Goal: Information Seeking & Learning: Learn about a topic

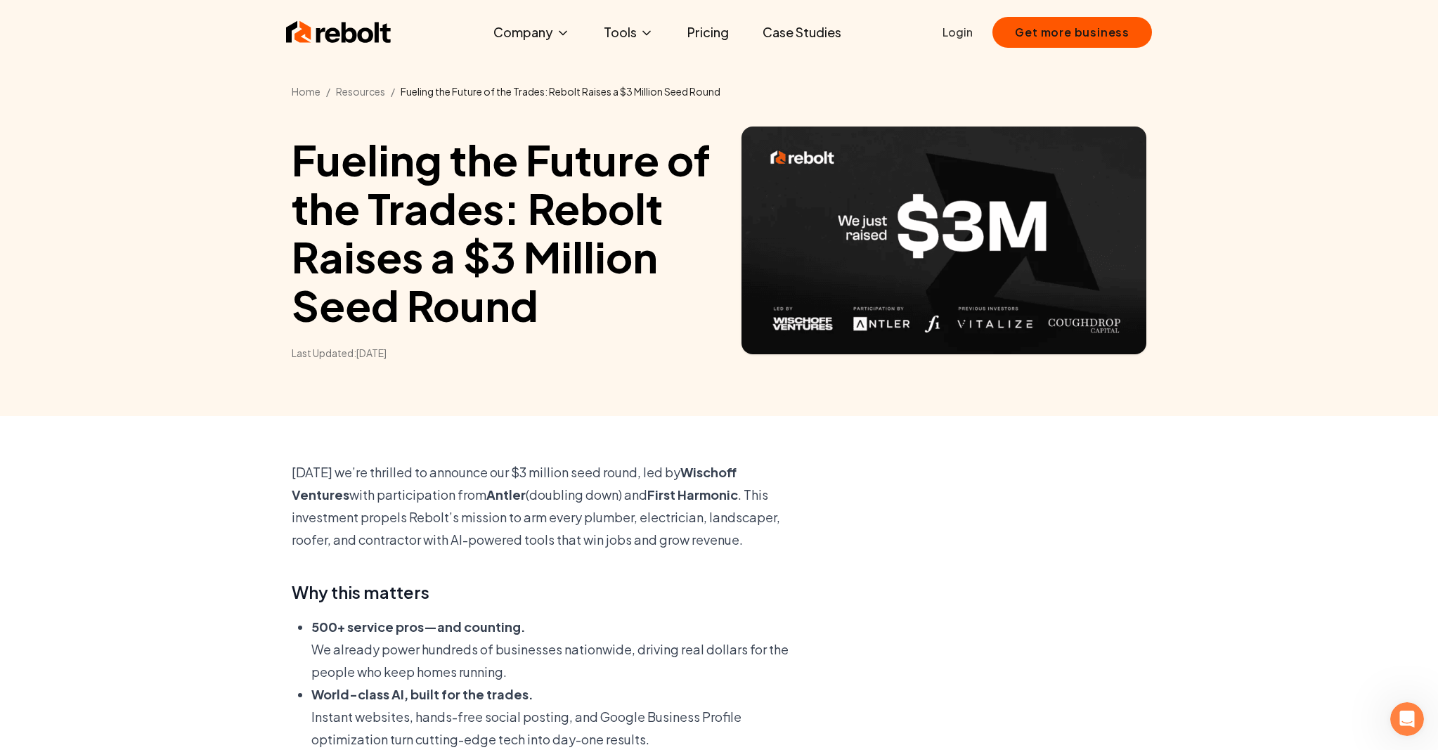
click at [341, 26] on img at bounding box center [338, 32] width 105 height 28
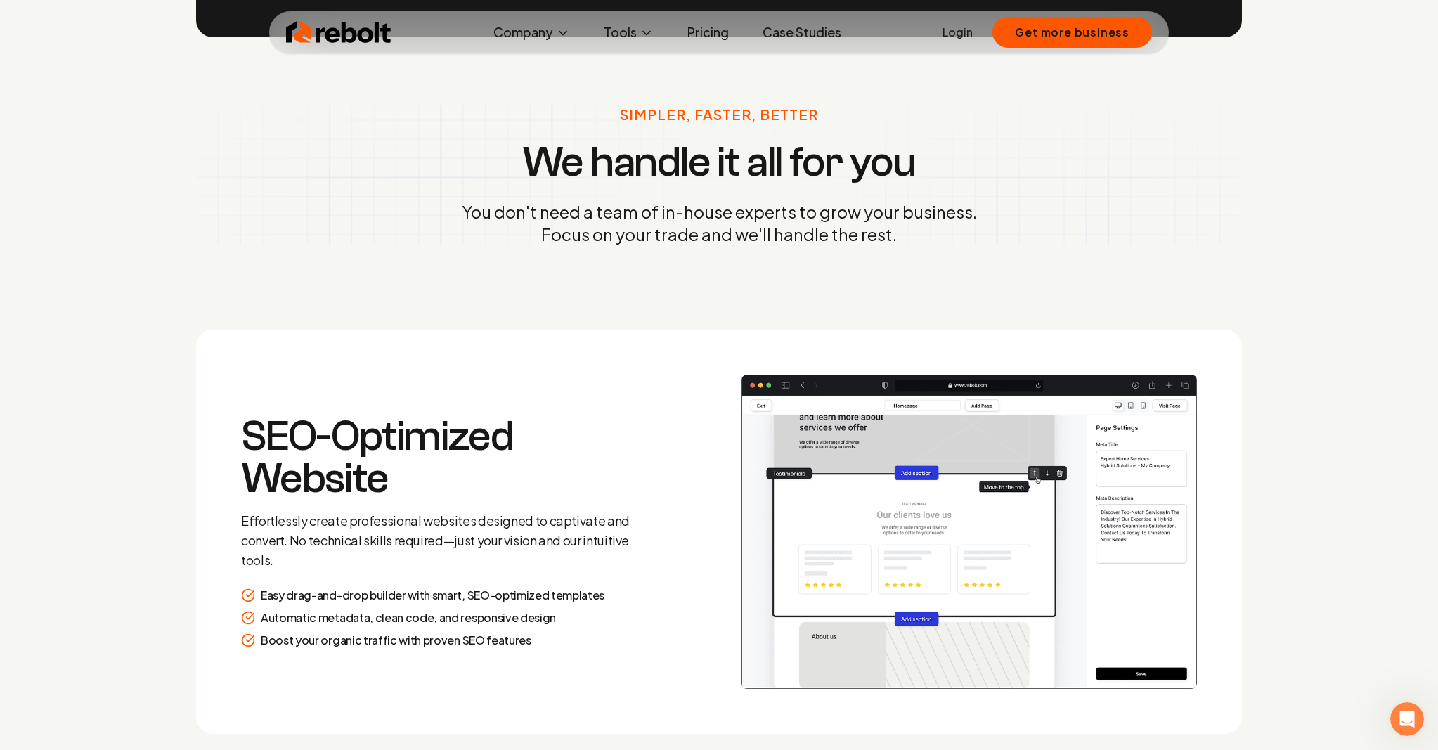
scroll to position [1900, 0]
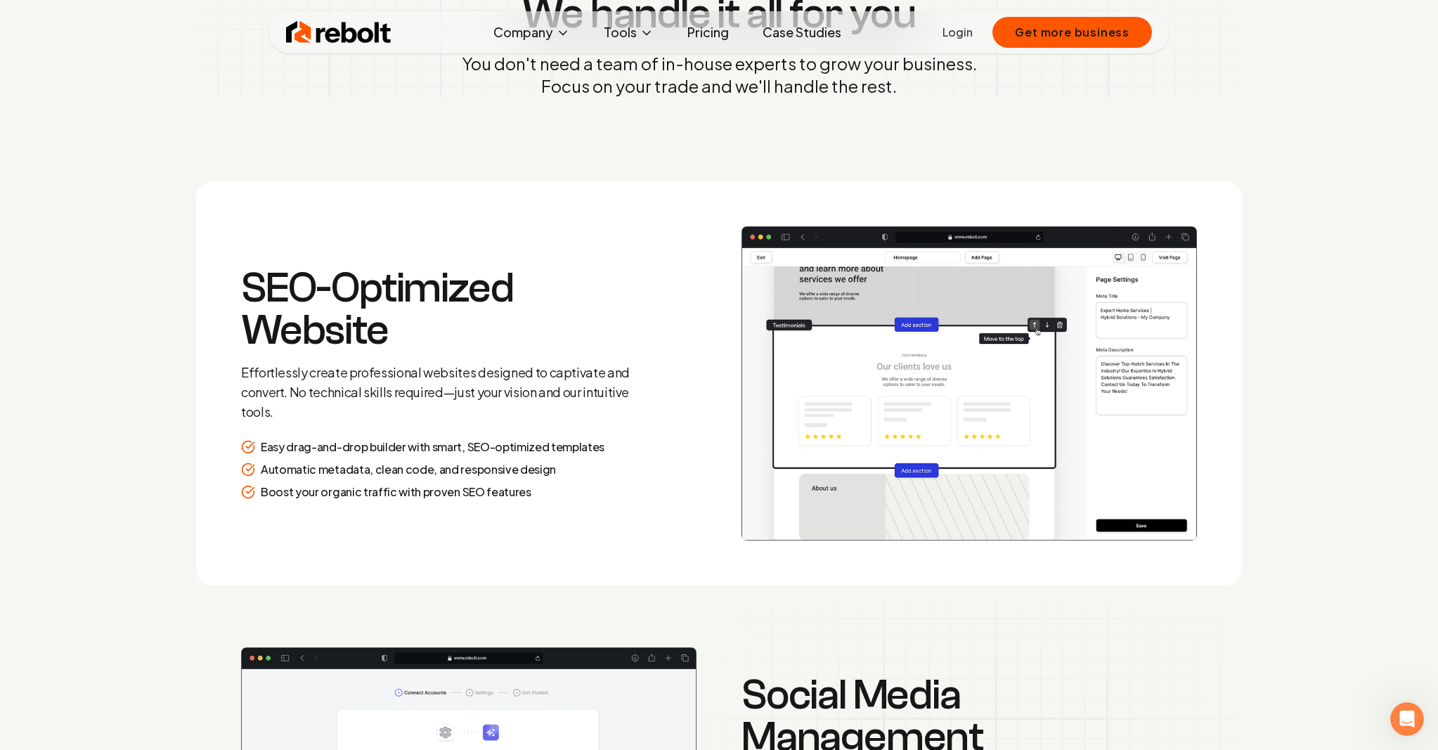
click at [713, 37] on link "Pricing" at bounding box center [708, 32] width 64 height 28
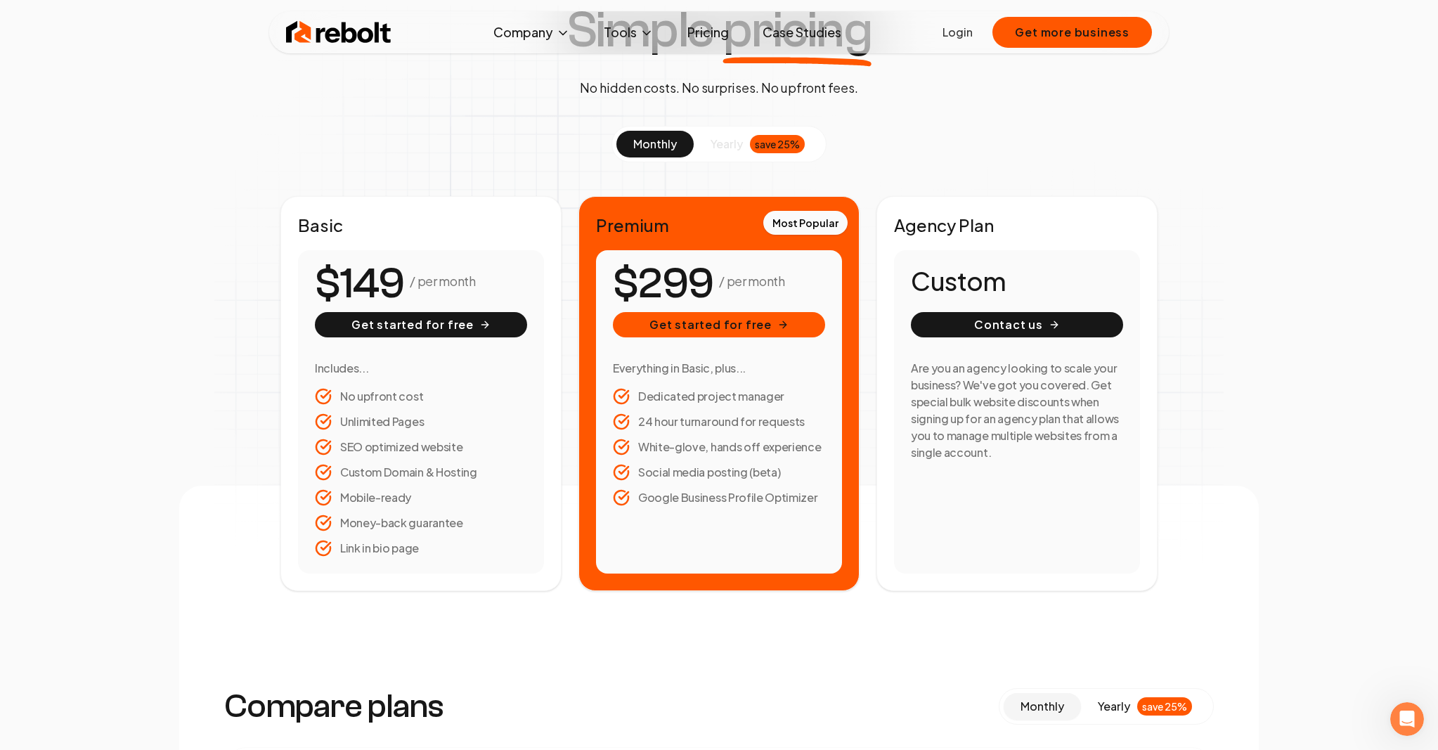
scroll to position [123, 0]
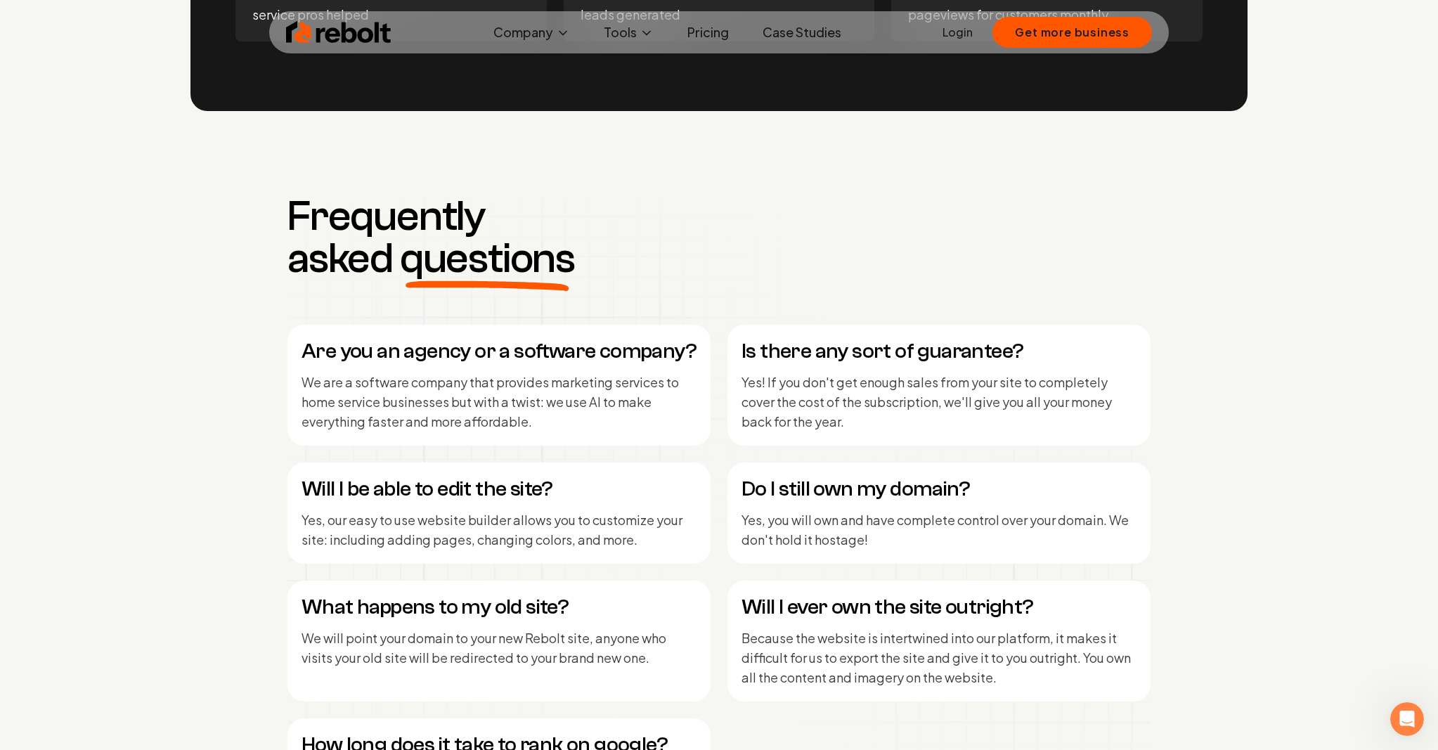
scroll to position [5990, 0]
